Goal: Task Accomplishment & Management: Manage account settings

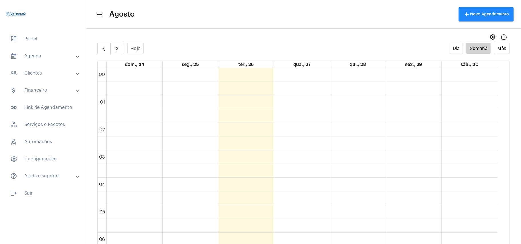
scroll to position [471, 0]
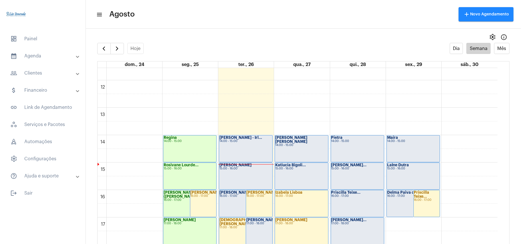
scroll to position [318, 0]
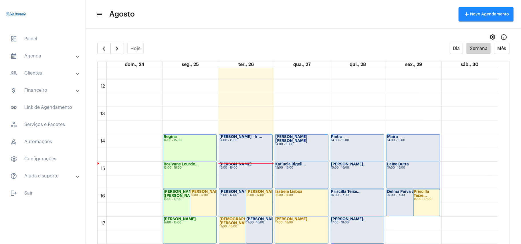
click at [263, 148] on div "[PERSON_NAME] - Irl... 14:00 - 15:00" at bounding box center [245, 148] width 53 height 27
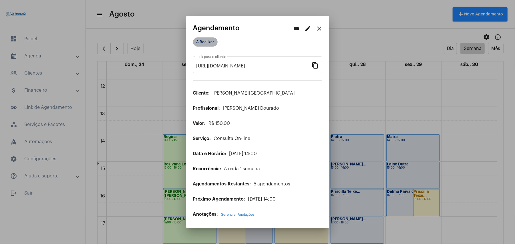
click at [208, 44] on mat-chip "A Realizar" at bounding box center [205, 41] width 25 height 9
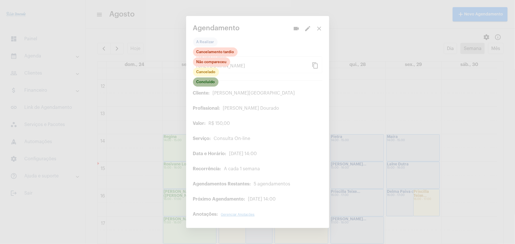
click at [207, 81] on mat-chip "Concluído" at bounding box center [205, 82] width 25 height 9
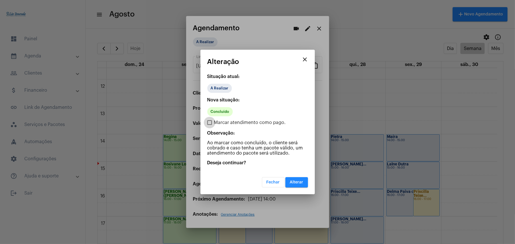
click at [217, 120] on span "Marcar atendimento como pago." at bounding box center [250, 122] width 72 height 7
click at [210, 125] on input "Marcar atendimento como pago." at bounding box center [209, 125] width 0 height 0
checkbox input "true"
click at [300, 181] on span "Alterar" at bounding box center [296, 183] width 13 height 4
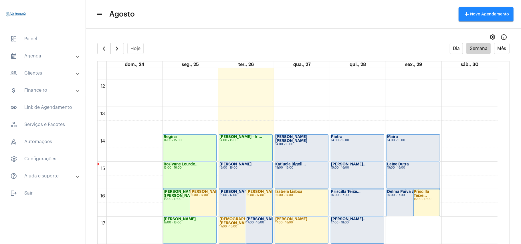
click at [239, 175] on div "[PERSON_NAME] 15:00 - 16:00" at bounding box center [245, 175] width 53 height 27
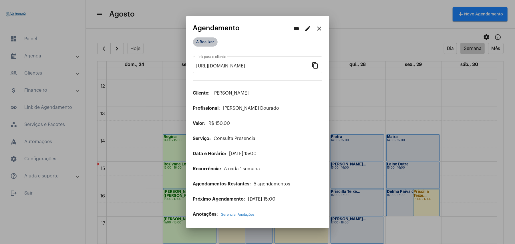
click at [206, 44] on mat-chip "A Realizar" at bounding box center [205, 41] width 25 height 9
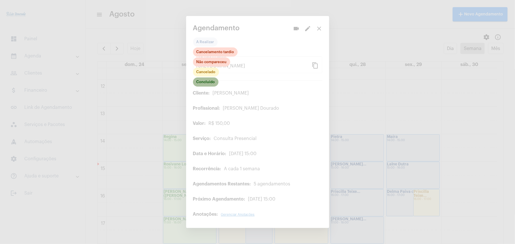
click at [208, 84] on mat-chip "Concluído" at bounding box center [205, 82] width 25 height 9
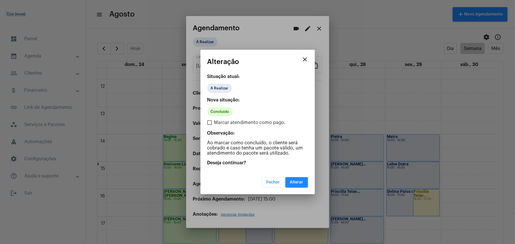
click at [220, 122] on span "Marcar atendimento como pago." at bounding box center [250, 122] width 72 height 7
click at [210, 125] on input "Marcar atendimento como pago." at bounding box center [209, 125] width 0 height 0
checkbox input "true"
click at [297, 179] on button "Alterar" at bounding box center [297, 182] width 23 height 10
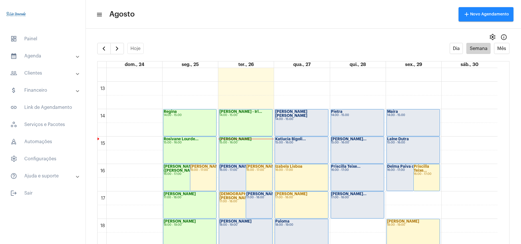
scroll to position [356, 0]
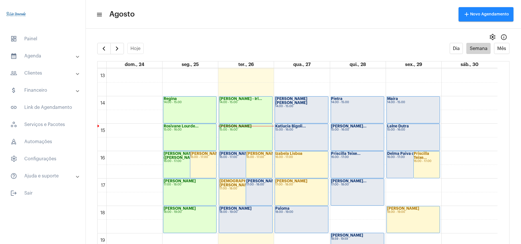
click at [263, 47] on div "Hoje Dia Semana Mês" at bounding box center [303, 48] width 412 height 11
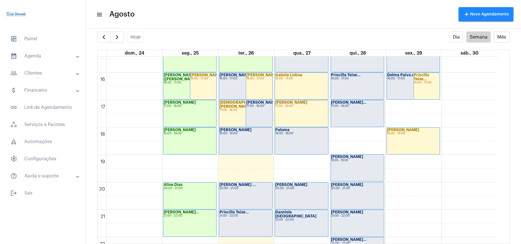
scroll to position [357, 0]
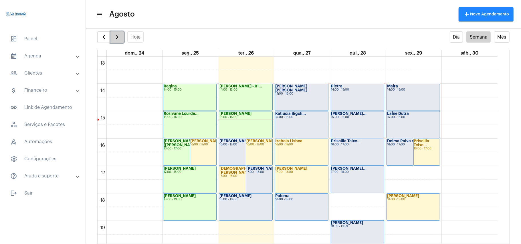
click at [119, 38] on span "button" at bounding box center [117, 37] width 7 height 7
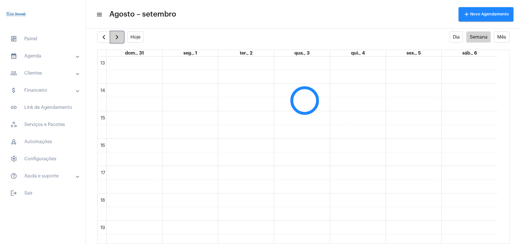
scroll to position [165, 0]
click at [108, 37] on button "button" at bounding box center [103, 36] width 13 height 11
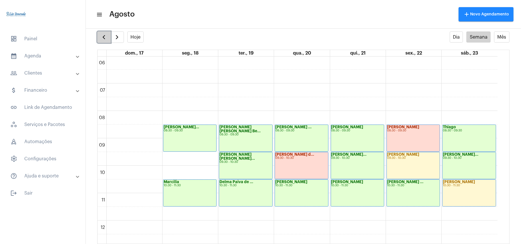
click at [106, 38] on span "button" at bounding box center [103, 37] width 7 height 7
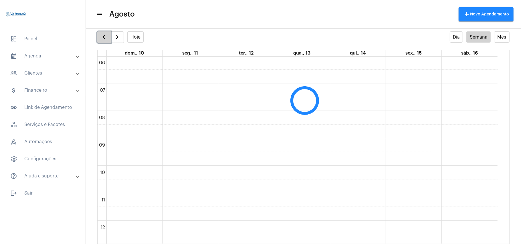
scroll to position [165, 0]
click at [114, 39] on span "button" at bounding box center [117, 37] width 7 height 7
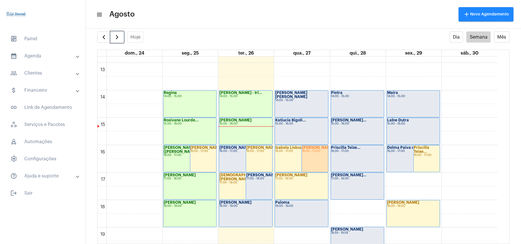
scroll to position [356, 0]
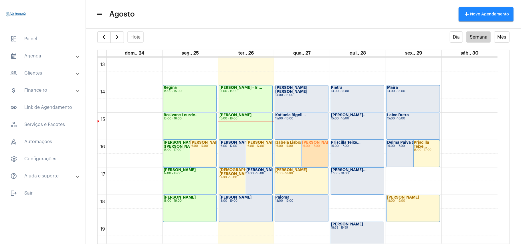
click at [31, 55] on mat-panel-title "calendar_month_outlined Agenda" at bounding box center [43, 56] width 66 height 7
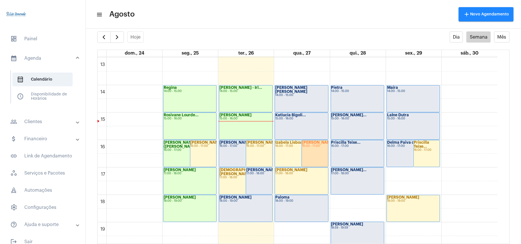
click at [227, 28] on mat-toolbar "menu Agosto add Novo Agendamento" at bounding box center [303, 14] width 435 height 29
click at [40, 123] on mat-panel-title "people_outline Clientes" at bounding box center [43, 121] width 66 height 7
click at [45, 100] on span "people_outline Meus Clientes" at bounding box center [42, 98] width 60 height 14
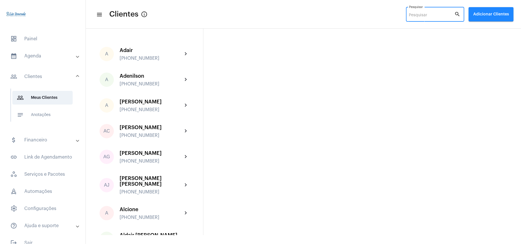
click at [411, 17] on input "Pesquisar" at bounding box center [431, 15] width 45 height 5
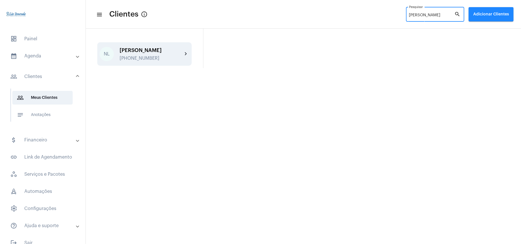
type input "[PERSON_NAME]"
click at [165, 53] on div "[PERSON_NAME] [PHONE_NUMBER]" at bounding box center [151, 53] width 63 height 13
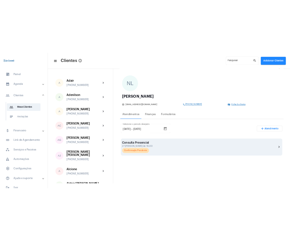
scroll to position [38, 0]
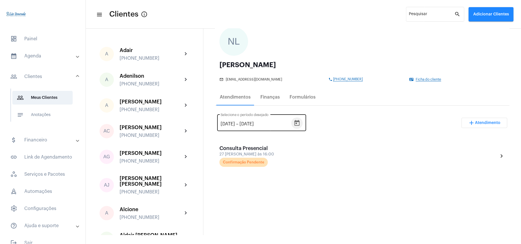
click at [300, 123] on icon "Open calendar" at bounding box center [297, 123] width 7 height 7
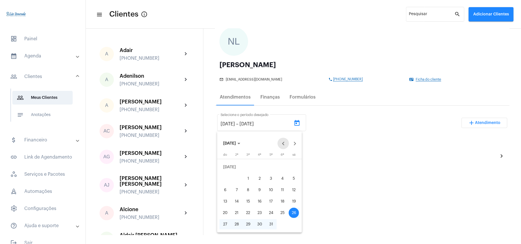
click at [285, 143] on button "Previous month" at bounding box center [283, 143] width 11 height 11
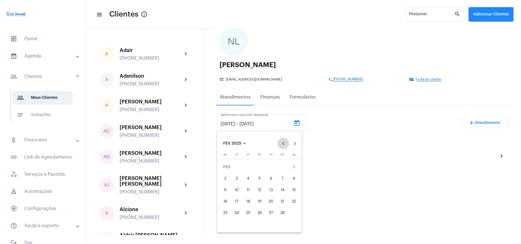
click at [285, 143] on button "Previous month" at bounding box center [283, 143] width 11 height 11
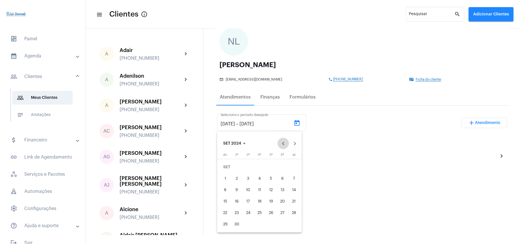
click at [285, 143] on button "Previous month" at bounding box center [283, 143] width 11 height 11
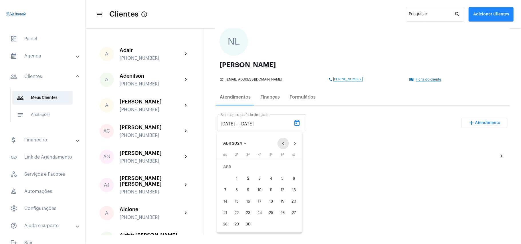
click at [285, 143] on button "Previous month" at bounding box center [283, 143] width 11 height 11
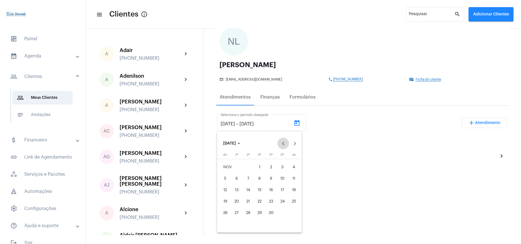
click at [285, 143] on button "Previous month" at bounding box center [283, 143] width 11 height 11
click at [244, 178] on div "1" at bounding box center [248, 179] width 10 height 10
type input "[DATE]"
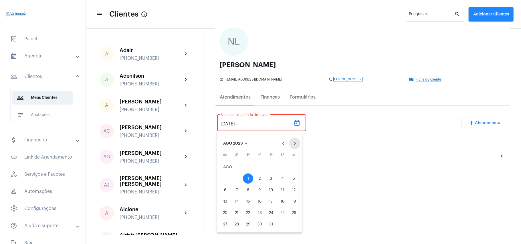
click at [296, 143] on button "Next month" at bounding box center [294, 143] width 11 height 11
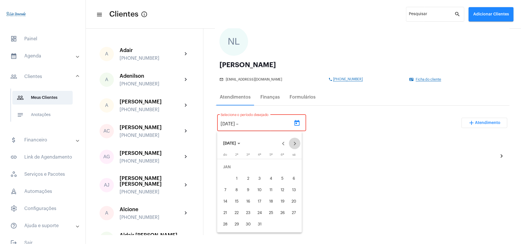
click at [296, 143] on button "Next month" at bounding box center [294, 143] width 11 height 11
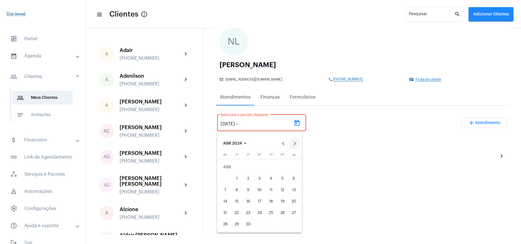
click at [296, 143] on button "Next month" at bounding box center [294, 143] width 11 height 11
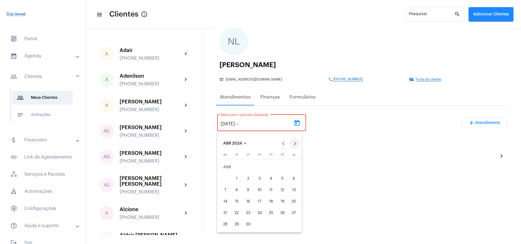
click at [296, 143] on button "Next month" at bounding box center [294, 143] width 11 height 11
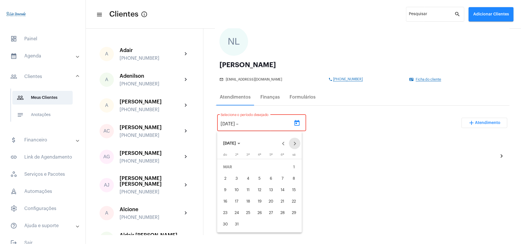
click at [296, 143] on button "Next month" at bounding box center [294, 143] width 11 height 11
click at [271, 215] on div "28" at bounding box center [271, 213] width 10 height 10
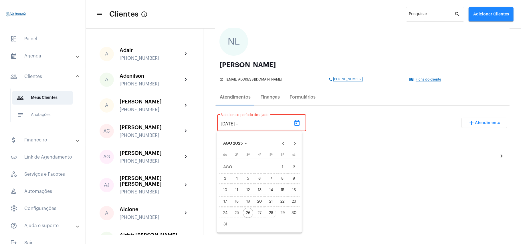
type input "[DATE]"
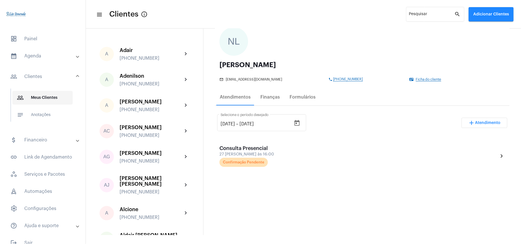
click at [43, 100] on span "people_outline Meus Clientes" at bounding box center [42, 98] width 60 height 14
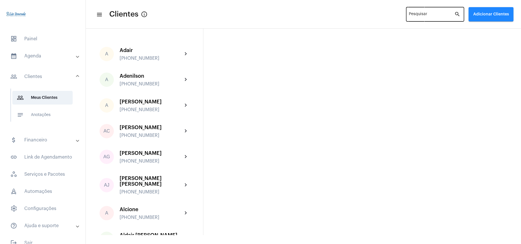
click at [431, 12] on div "Pesquisar" at bounding box center [431, 14] width 45 height 16
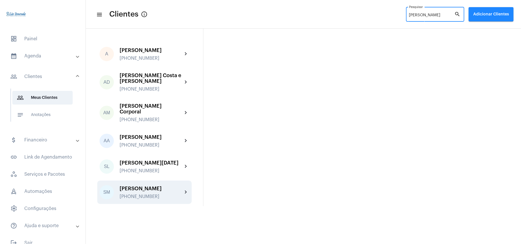
type input "[PERSON_NAME]"
click at [134, 194] on div "[PHONE_NUMBER]" at bounding box center [151, 196] width 63 height 5
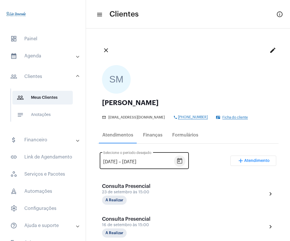
click at [182, 161] on icon "Open calendar" at bounding box center [179, 161] width 5 height 6
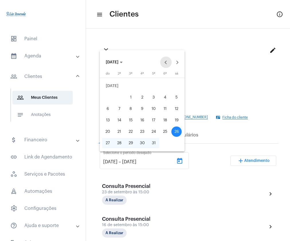
click at [167, 61] on button "Previous month" at bounding box center [165, 62] width 11 height 11
click at [121, 111] on div "9" at bounding box center [119, 109] width 10 height 10
type input "[DATE]"
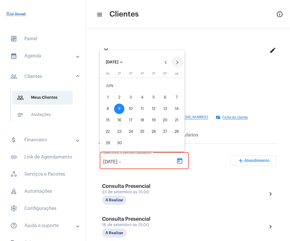
click at [175, 61] on button "Next month" at bounding box center [176, 62] width 11 height 11
click at [145, 133] on div "27" at bounding box center [142, 132] width 10 height 10
type input "[DATE]"
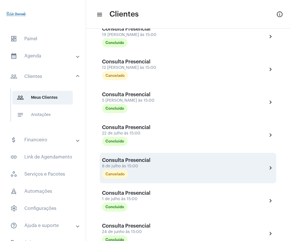
scroll to position [38, 0]
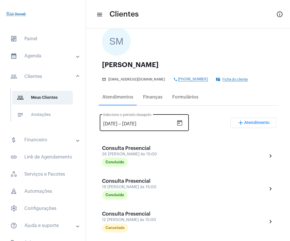
click at [183, 124] on icon "Open calendar" at bounding box center [179, 123] width 7 height 7
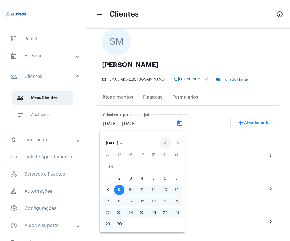
click at [167, 144] on button "Previous month" at bounding box center [165, 143] width 11 height 11
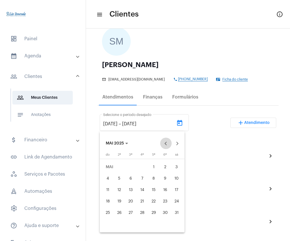
click at [167, 144] on button "Previous month" at bounding box center [165, 143] width 11 height 11
click at [174, 168] on div "1" at bounding box center [176, 167] width 10 height 10
type input "[DATE]"
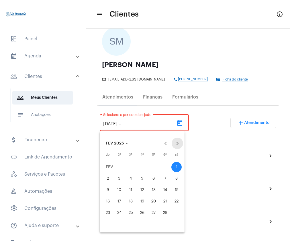
click at [177, 141] on button "Next month" at bounding box center [176, 143] width 11 height 11
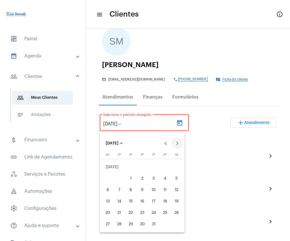
click at [177, 141] on button "Next month" at bounding box center [176, 143] width 11 height 11
click at [143, 212] on div "27" at bounding box center [142, 213] width 10 height 10
type input "[DATE]"
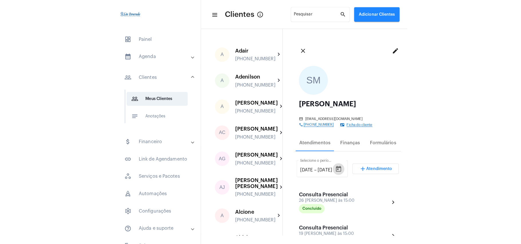
scroll to position [0, 0]
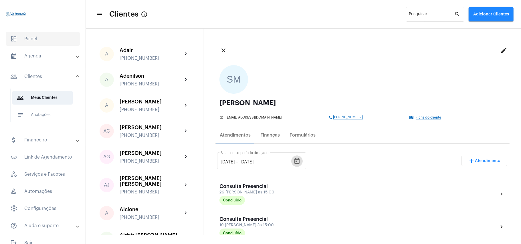
click at [35, 37] on span "dashboard Painel" at bounding box center [43, 39] width 74 height 14
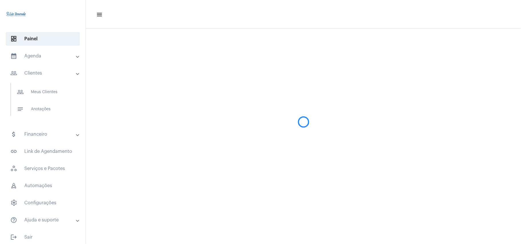
click at [37, 53] on mat-panel-title "calendar_month_outlined Agenda" at bounding box center [43, 56] width 66 height 7
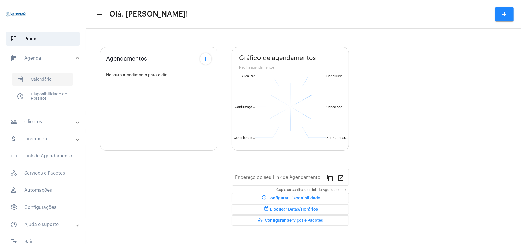
click at [43, 74] on span "calendar_month_outlined Calendário" at bounding box center [42, 80] width 60 height 14
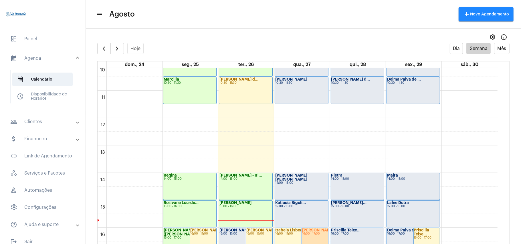
scroll to position [318, 0]
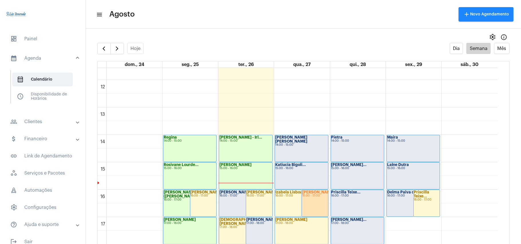
click at [39, 123] on mat-panel-title "people_outline Clientes" at bounding box center [43, 121] width 66 height 7
click at [46, 100] on span "people_outline Meus Clientes" at bounding box center [42, 98] width 60 height 14
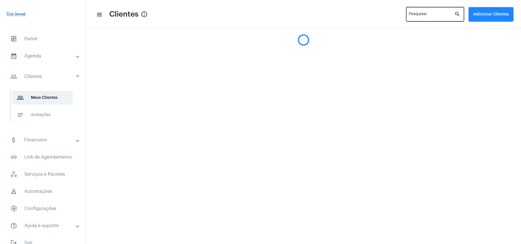
click at [437, 14] on input "Pesquisar" at bounding box center [431, 15] width 45 height 5
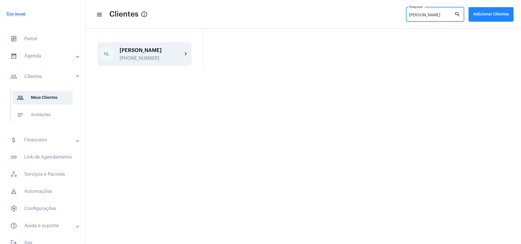
type input "[PERSON_NAME]"
click at [164, 53] on div "[PERSON_NAME] [PHONE_NUMBER]" at bounding box center [151, 53] width 63 height 13
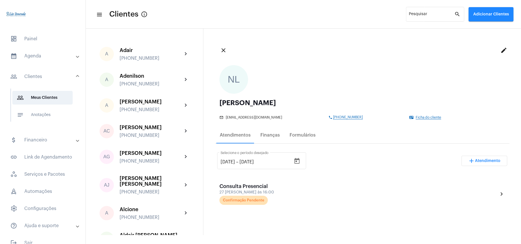
drag, startPoint x: 317, startPoint y: 116, endPoint x: 356, endPoint y: 117, distance: 39.2
click at [356, 117] on div "mail_outline [EMAIL_ADDRESS][DOMAIN_NAME] phone [PHONE_NUMBER] contact_mail Fic…" at bounding box center [360, 117] width 283 height 6
copy div "phone [PHONE_NUMBER]"
click at [28, 56] on mat-panel-title "calendar_month_outlined Agenda" at bounding box center [43, 56] width 66 height 7
click at [31, 78] on span "calendar_month_outlined Calendário" at bounding box center [42, 80] width 60 height 14
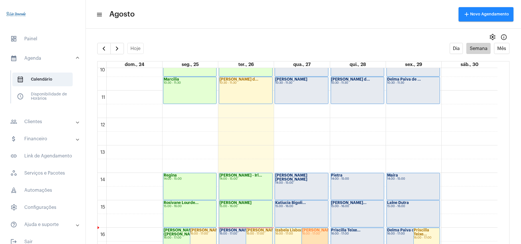
scroll to position [318, 0]
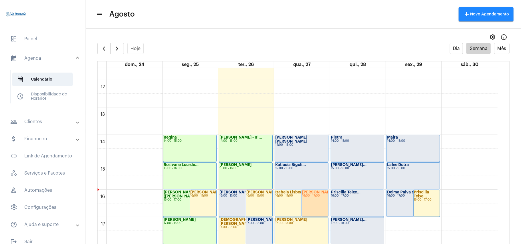
click at [237, 195] on div "16:00 - 17:00" at bounding box center [245, 196] width 52 height 3
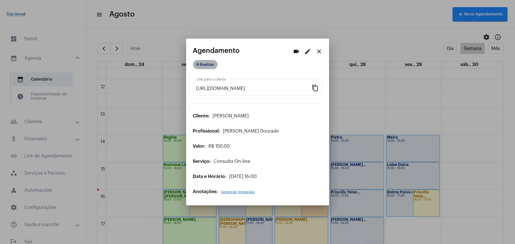
click at [207, 68] on mat-chip "A Realizar" at bounding box center [205, 64] width 25 height 9
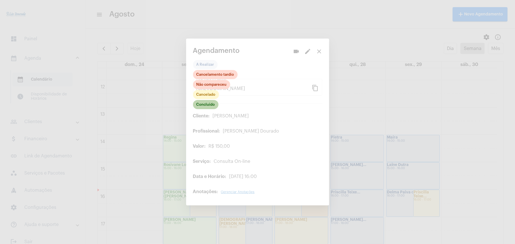
click at [214, 106] on mat-chip "Concluído" at bounding box center [205, 104] width 25 height 9
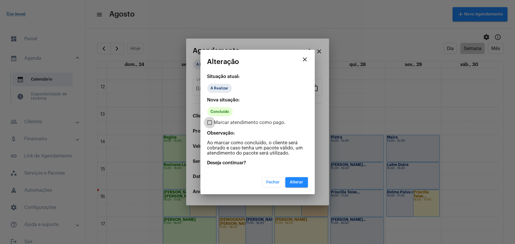
click at [220, 122] on span "Marcar atendimento como pago." at bounding box center [250, 122] width 72 height 7
click at [210, 125] on input "Marcar atendimento como pago." at bounding box center [209, 125] width 0 height 0
checkbox input "true"
click at [292, 186] on button "Alterar" at bounding box center [297, 182] width 23 height 10
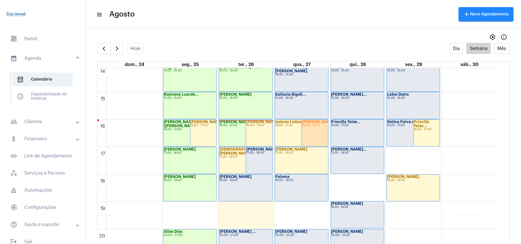
scroll to position [394, 0]
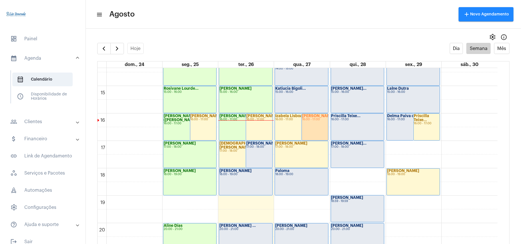
click at [209, 17] on mat-toolbar-row "menu Agosto add Novo Agendamento" at bounding box center [303, 14] width 435 height 18
